Goal: Check status: Check status

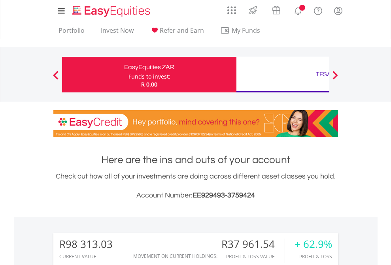
scroll to position [76, 124]
click at [128, 75] on div "Funds to invest:" at bounding box center [149, 77] width 42 height 8
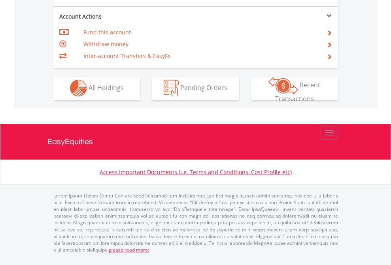
scroll to position [739, 0]
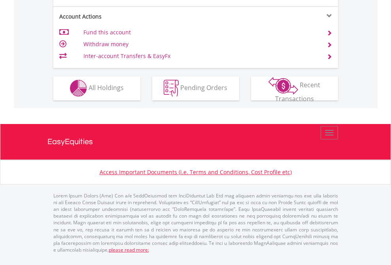
scroll to position [739, 0]
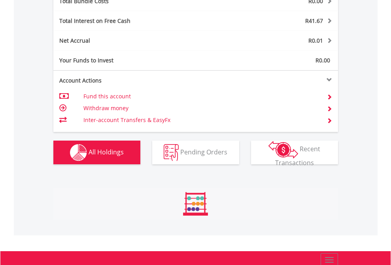
scroll to position [76, 124]
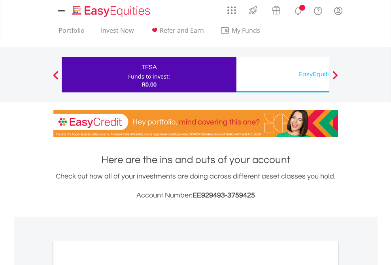
scroll to position [475, 0]
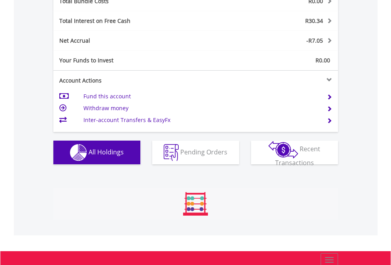
scroll to position [76, 124]
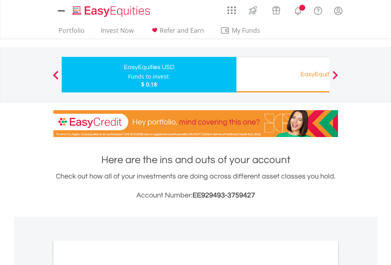
scroll to position [475, 0]
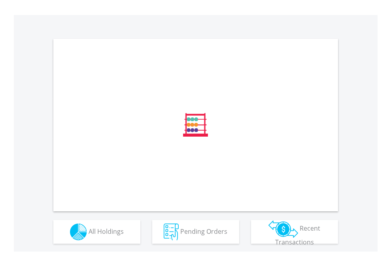
click at [89, 236] on span "All Holdings" at bounding box center [106, 231] width 35 height 9
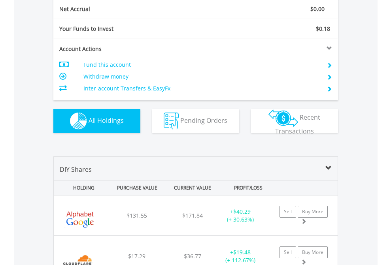
scroll to position [895, 0]
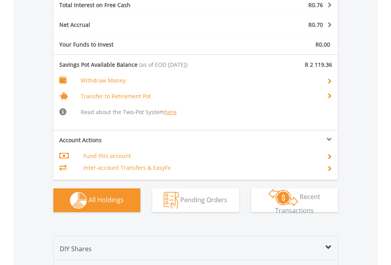
scroll to position [76, 124]
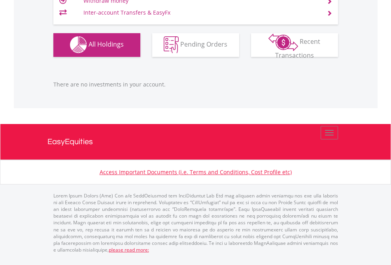
scroll to position [783, 0]
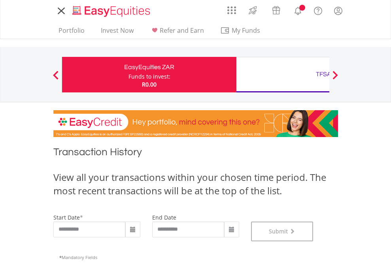
scroll to position [321, 0]
click at [283, 75] on div "TFSA" at bounding box center [323, 74] width 165 height 11
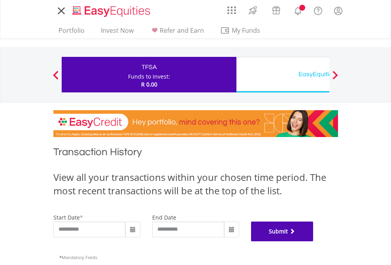
click at [313, 241] on button "Submit" at bounding box center [282, 232] width 62 height 20
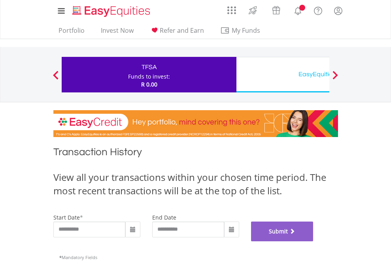
scroll to position [321, 0]
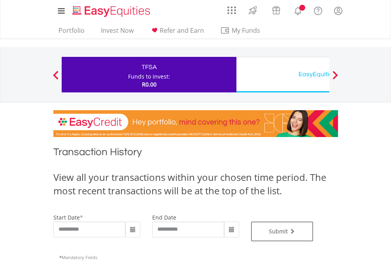
click at [283, 75] on div "EasyEquities USD" at bounding box center [323, 74] width 165 height 11
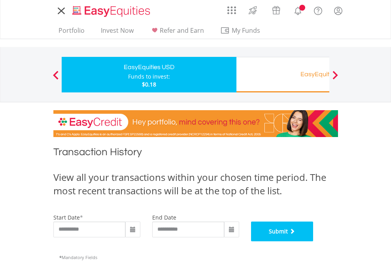
click at [313, 241] on button "Submit" at bounding box center [282, 232] width 62 height 20
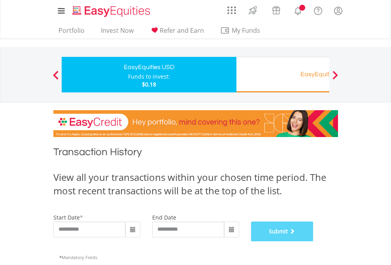
scroll to position [321, 0]
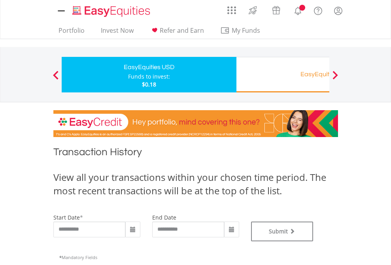
click at [283, 75] on div "EasyEquities RA" at bounding box center [323, 74] width 165 height 11
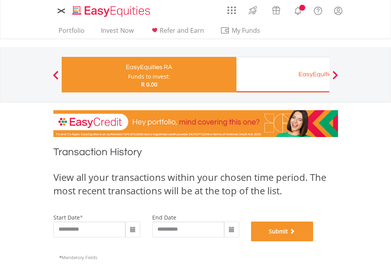
click at [313, 241] on button "Submit" at bounding box center [282, 232] width 62 height 20
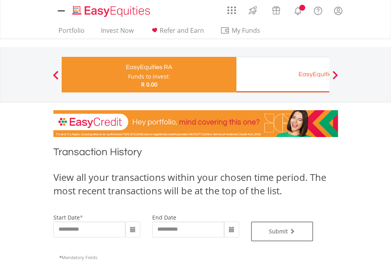
click at [283, 75] on div "EasyEquities EUR" at bounding box center [323, 74] width 165 height 11
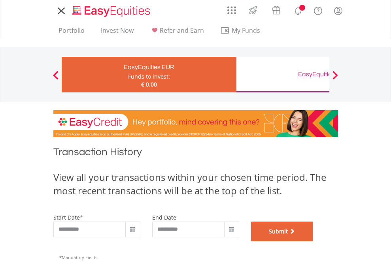
click at [313, 241] on button "Submit" at bounding box center [282, 232] width 62 height 20
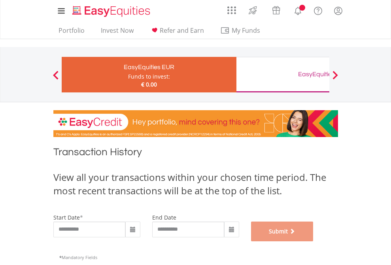
scroll to position [321, 0]
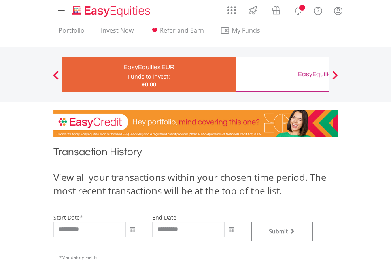
click at [283, 75] on div "EasyEquities GBP" at bounding box center [323, 74] width 165 height 11
